Goal: Find specific page/section: Find specific page/section

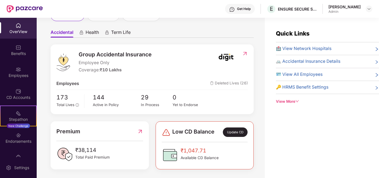
scroll to position [45, 0]
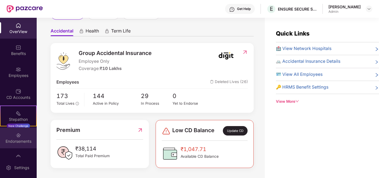
click at [22, 140] on div "Endorsements" at bounding box center [18, 142] width 37 height 6
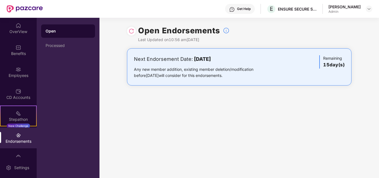
click at [177, 99] on div "Open Endorsements Last Updated on 10:56 am[DATE] Next Endorsement Date: [DATE] …" at bounding box center [238, 98] width 279 height 160
click at [332, 64] on h3 "15 day(s)" at bounding box center [333, 64] width 21 height 7
click at [17, 32] on div "OverView" at bounding box center [18, 32] width 37 height 6
